Goal: Information Seeking & Learning: Learn about a topic

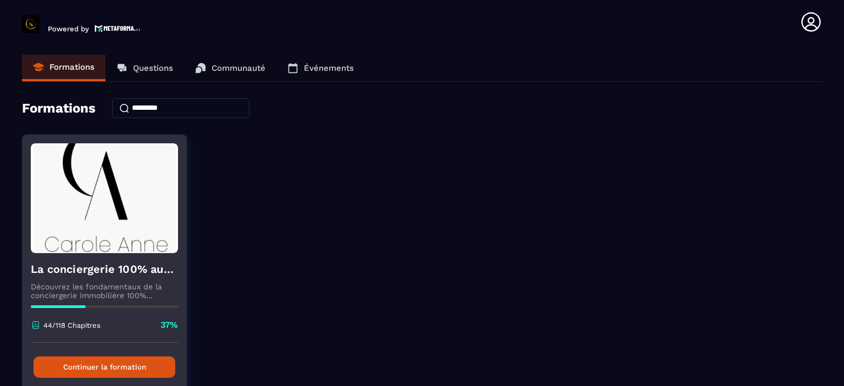
click at [125, 360] on button "Continuer la formation" at bounding box center [105, 366] width 142 height 21
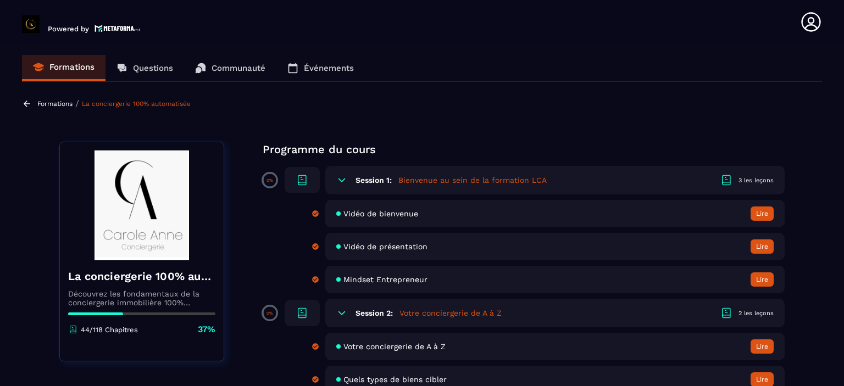
click at [818, 153] on section "Formations Questions Communauté Événements Formations / La conciergerie 100% au…" at bounding box center [422, 217] width 844 height 347
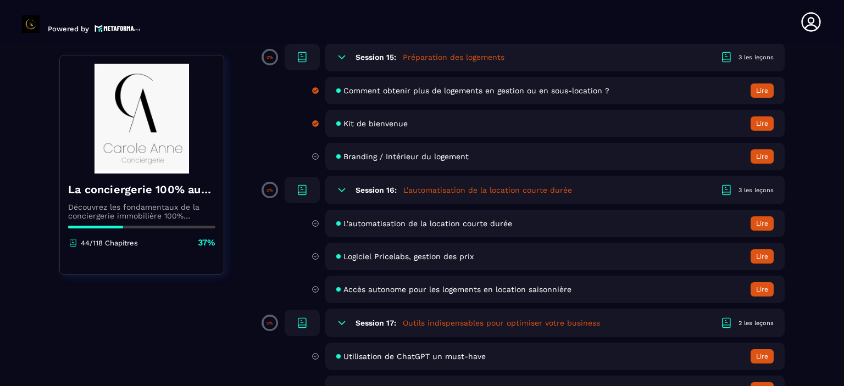
scroll to position [1977, 0]
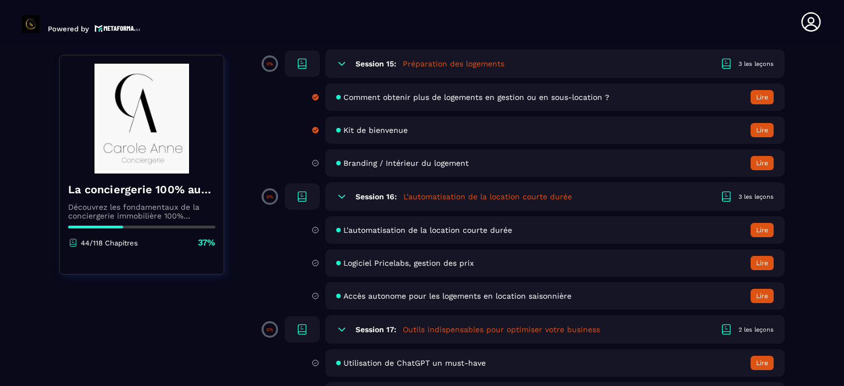
click at [438, 168] on span "Branding / Intérieur du logement" at bounding box center [405, 163] width 125 height 9
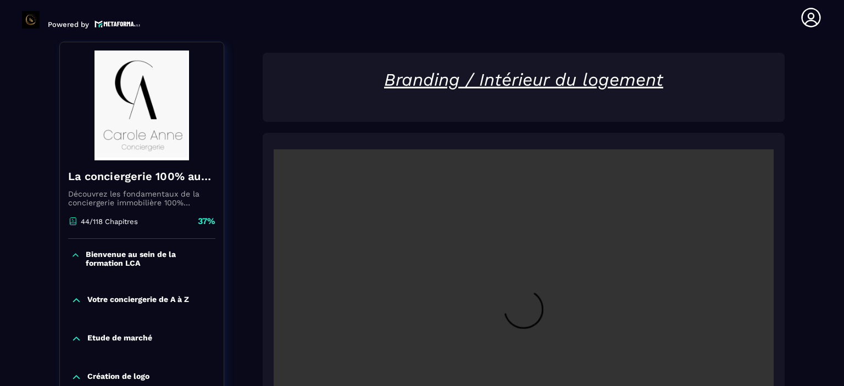
scroll to position [114, 0]
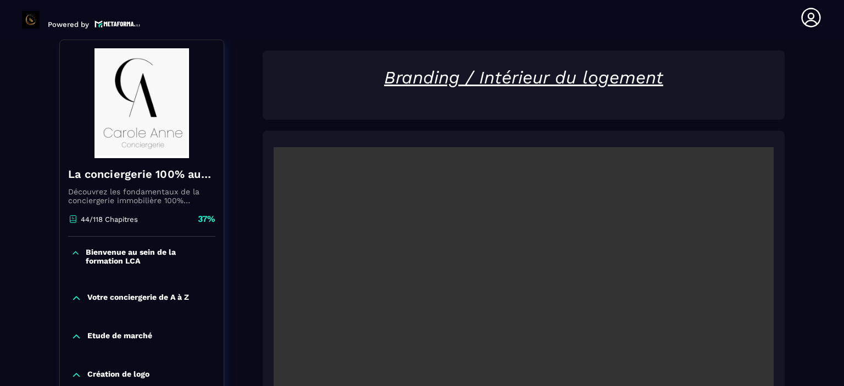
click at [512, 310] on video at bounding box center [524, 313] width 500 height 333
click at [828, 175] on section "Formations Questions Communauté Événements Formations / La conciergerie 100% au…" at bounding box center [422, 213] width 844 height 347
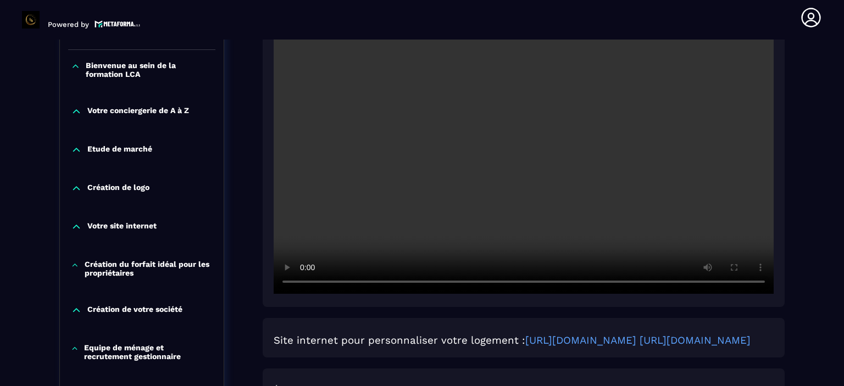
scroll to position [312, 0]
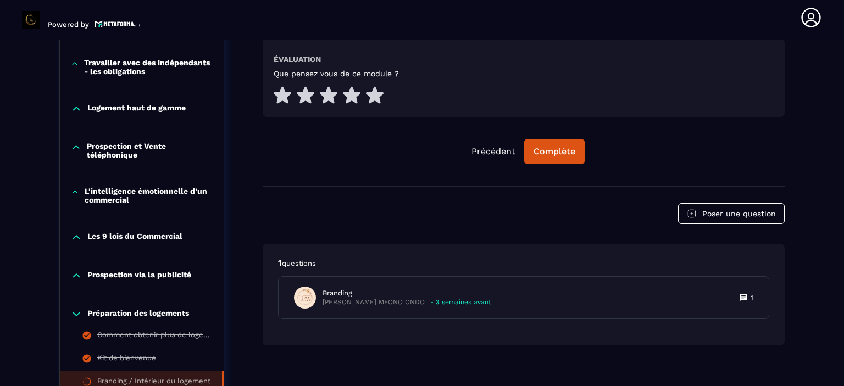
scroll to position [663, 0]
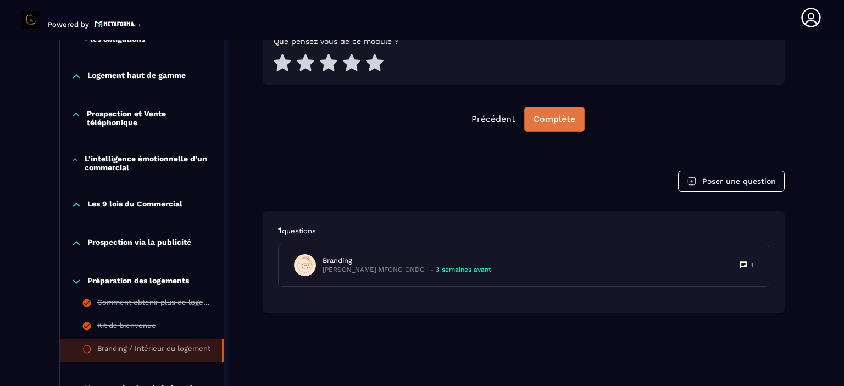
click at [570, 125] on div "Complète" at bounding box center [554, 119] width 42 height 11
click at [815, 127] on div "Formations / La conciergerie 100% automatisée / Branding / Intérieur du logemen…" at bounding box center [422, 133] width 800 height 1406
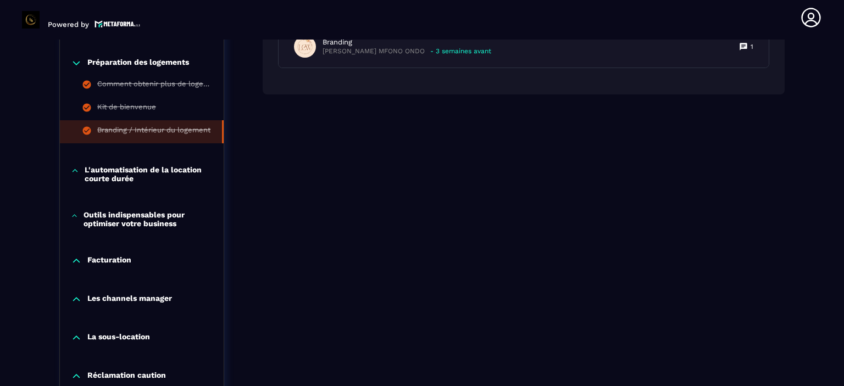
scroll to position [883, 0]
